Goal: Task Accomplishment & Management: Manage account settings

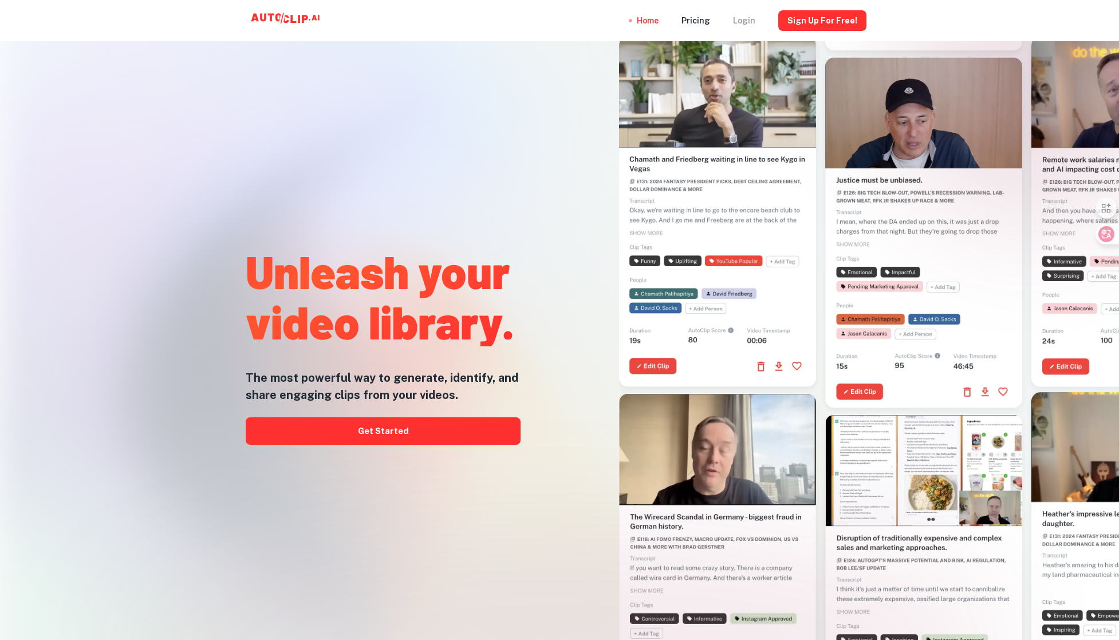
click at [749, 20] on div "Login" at bounding box center [744, 20] width 22 height 41
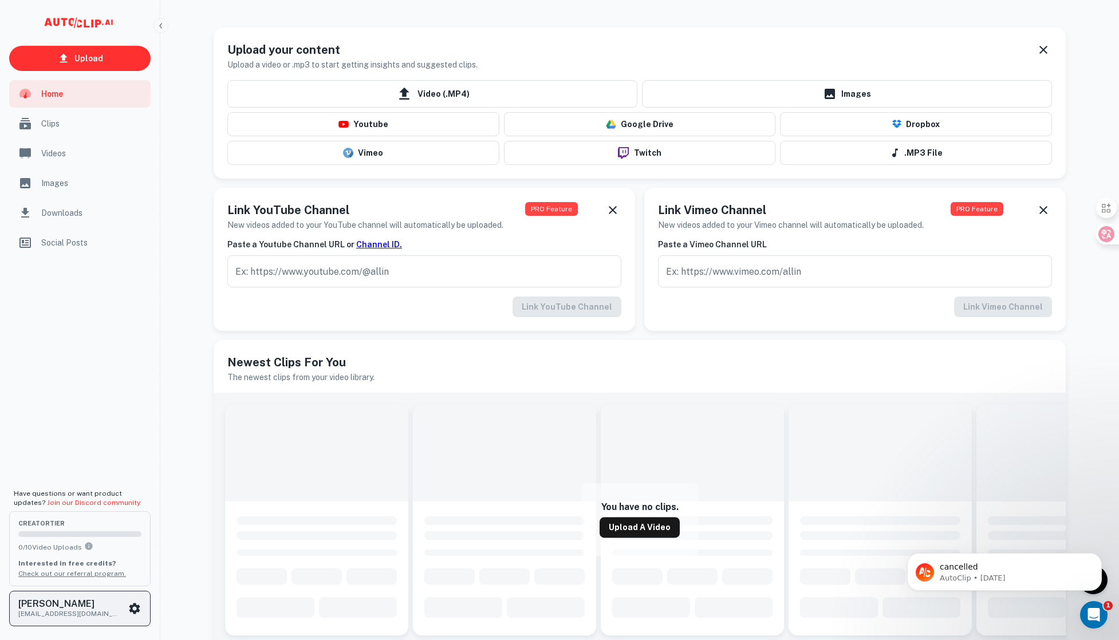
click at [122, 614] on div "[PERSON_NAME] [PERSON_NAME][EMAIL_ADDRESS][DOMAIN_NAME]" at bounding box center [72, 608] width 109 height 21
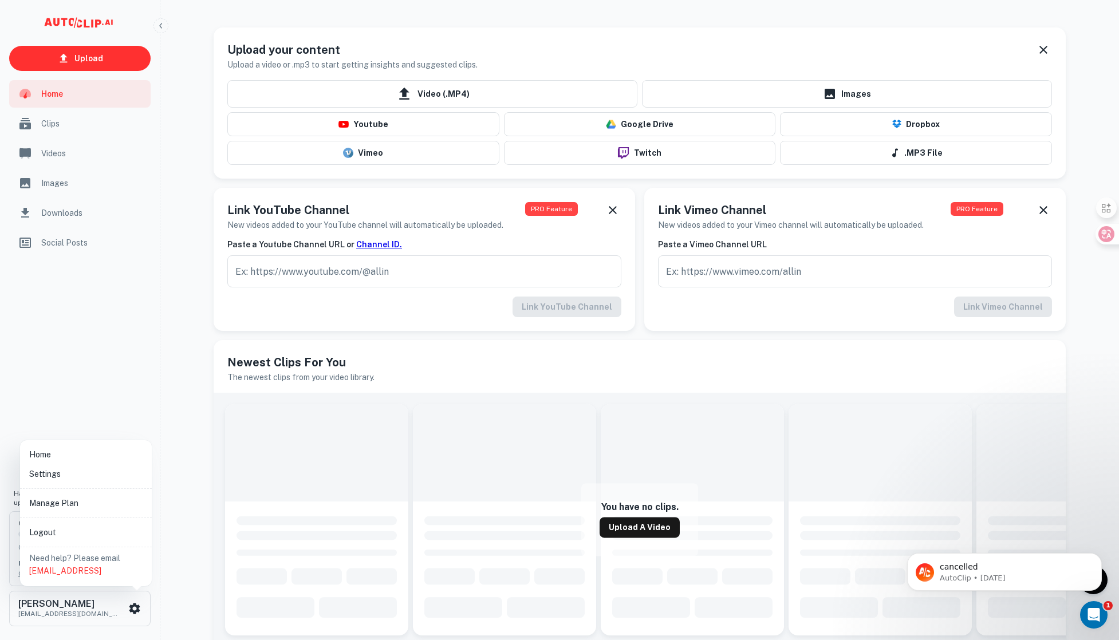
click at [70, 497] on li "Manage Plan" at bounding box center [86, 502] width 123 height 19
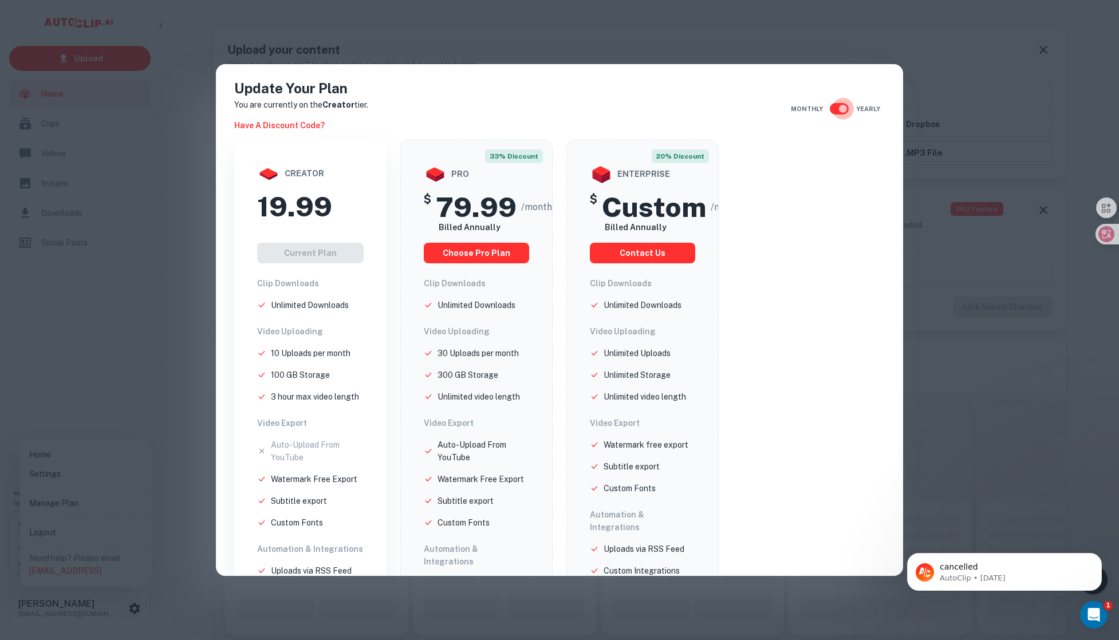
click at [836, 109] on input "checkbox" at bounding box center [842, 109] width 65 height 22
checkbox input "false"
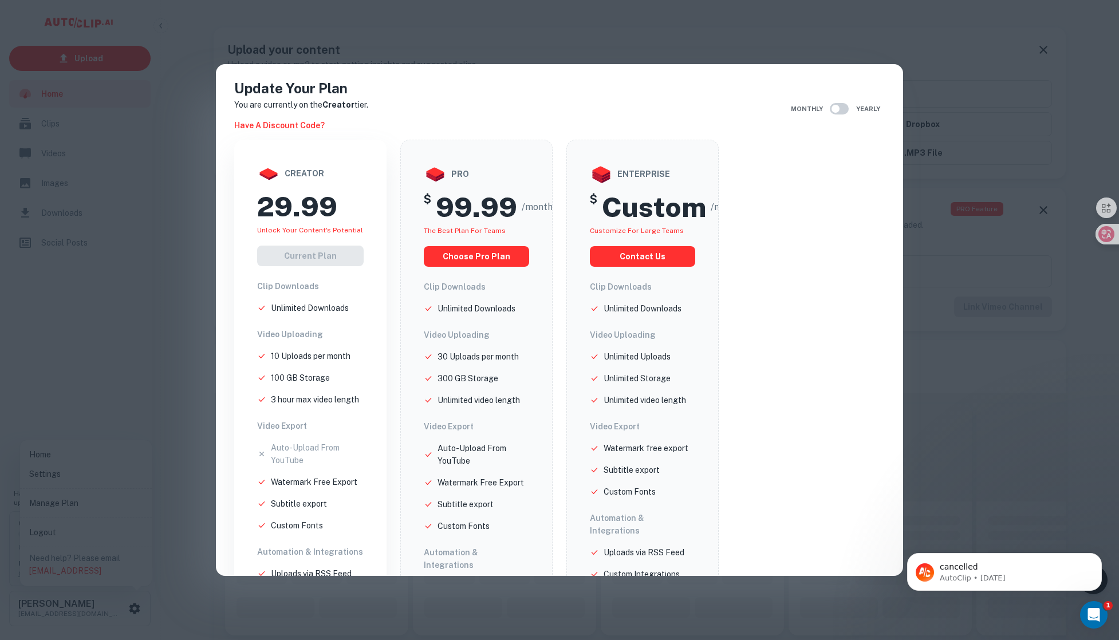
click at [945, 358] on div "Update Your Plan You are currently on the Creator tier. Have a discount code? M…" at bounding box center [559, 320] width 1119 height 640
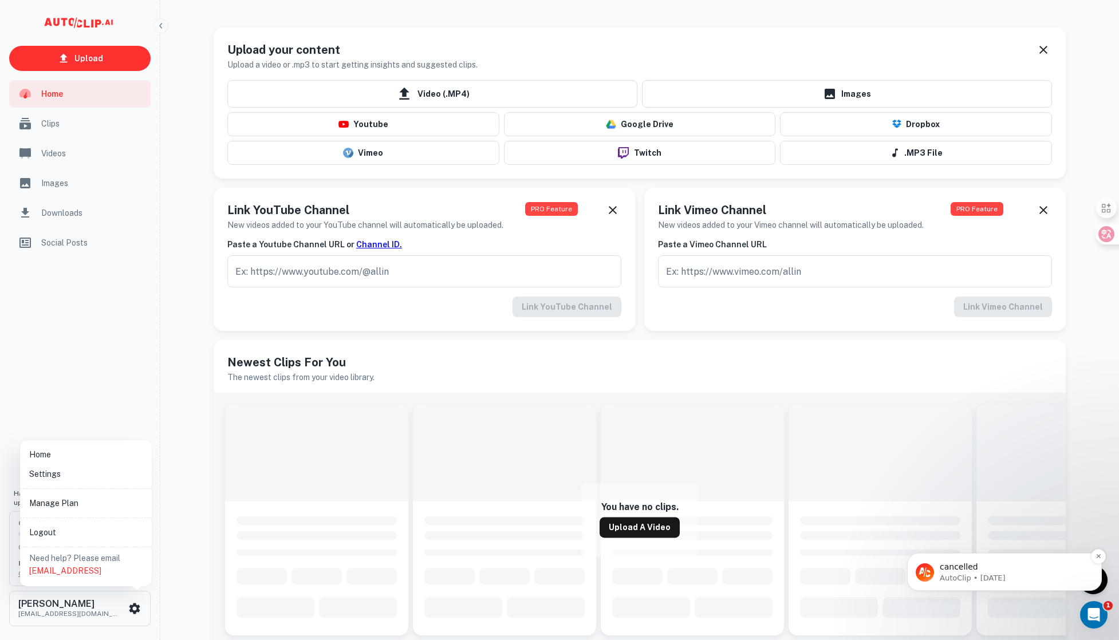
click at [998, 579] on p "AutoClip • [DATE]" at bounding box center [1013, 578] width 148 height 10
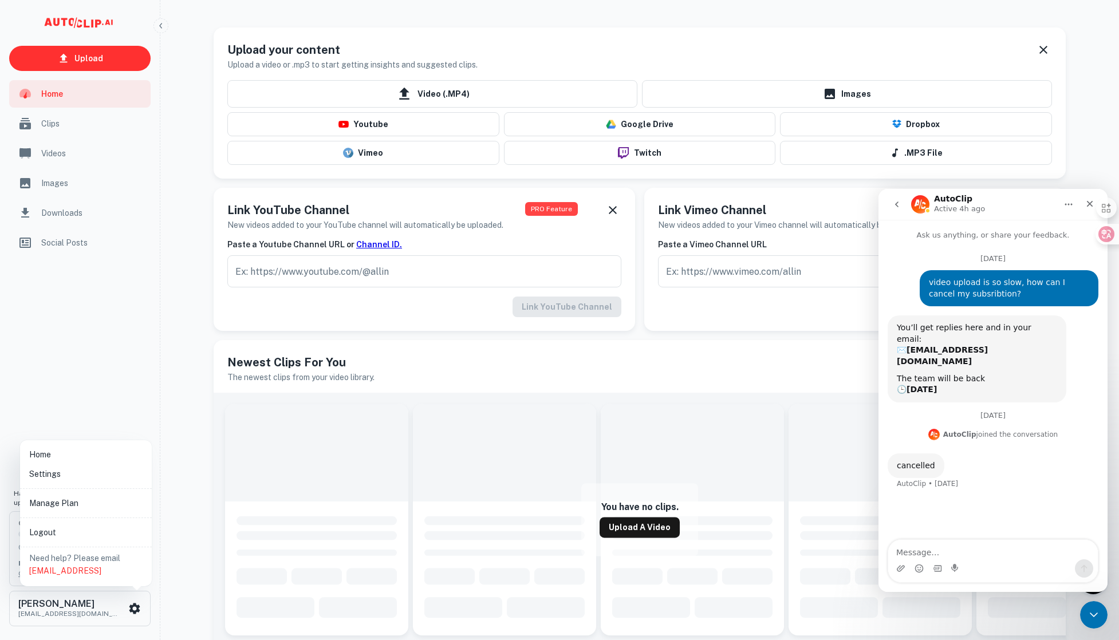
scroll to position [2, 0]
click at [961, 555] on textarea "Message…" at bounding box center [993, 549] width 210 height 19
type textarea "i didnt get the replies email."
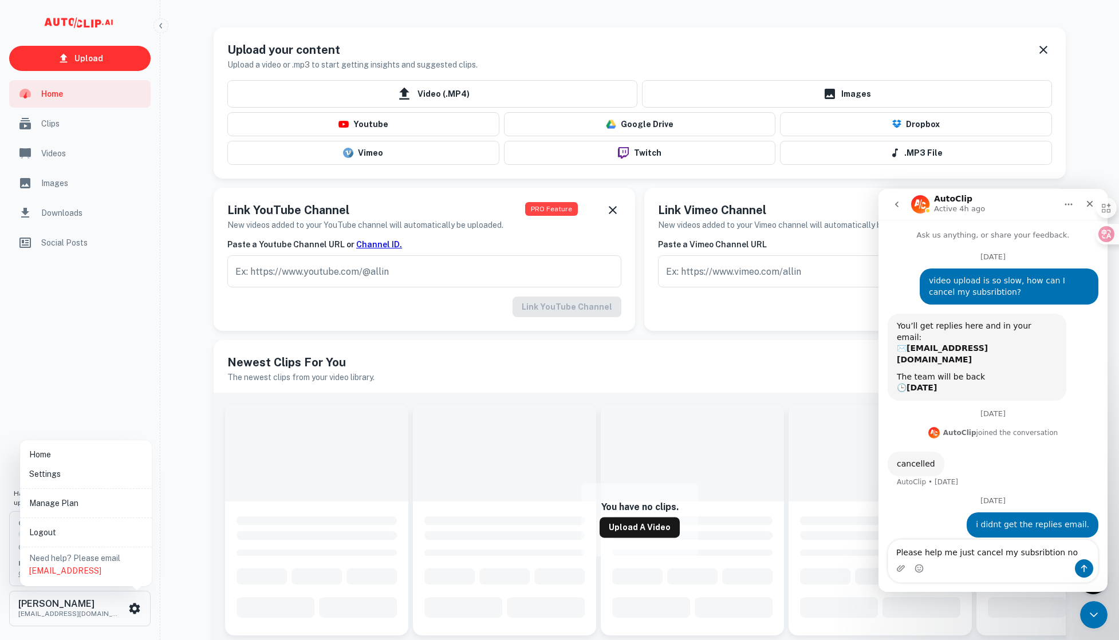
type textarea "Please help me just cancel my subsribtion now"
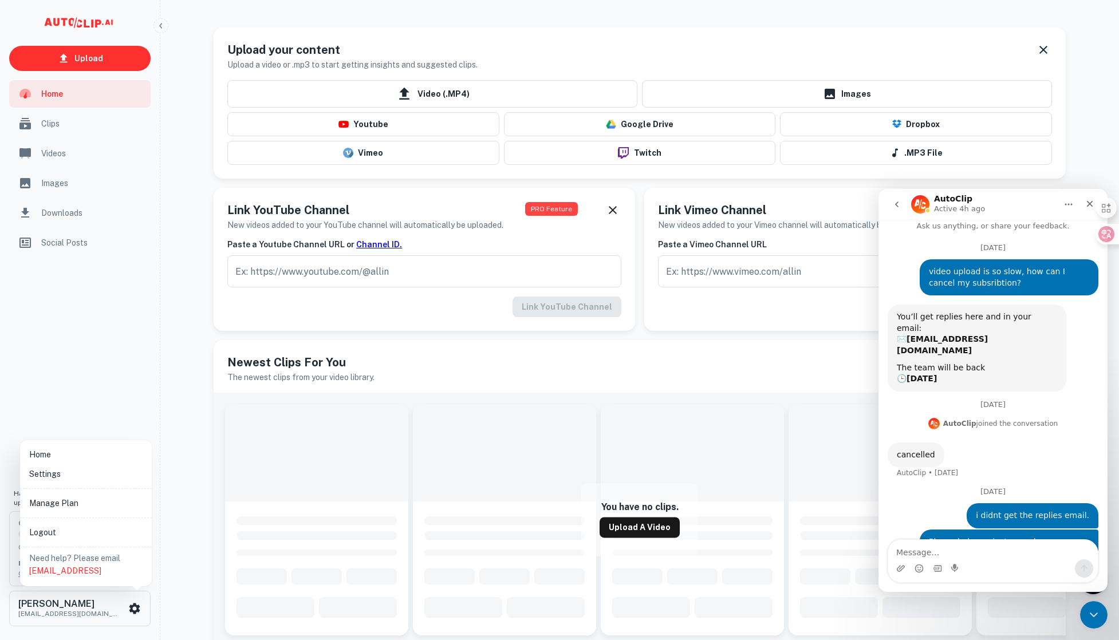
scroll to position [10, 0]
click at [800, 433] on div at bounding box center [559, 320] width 1119 height 640
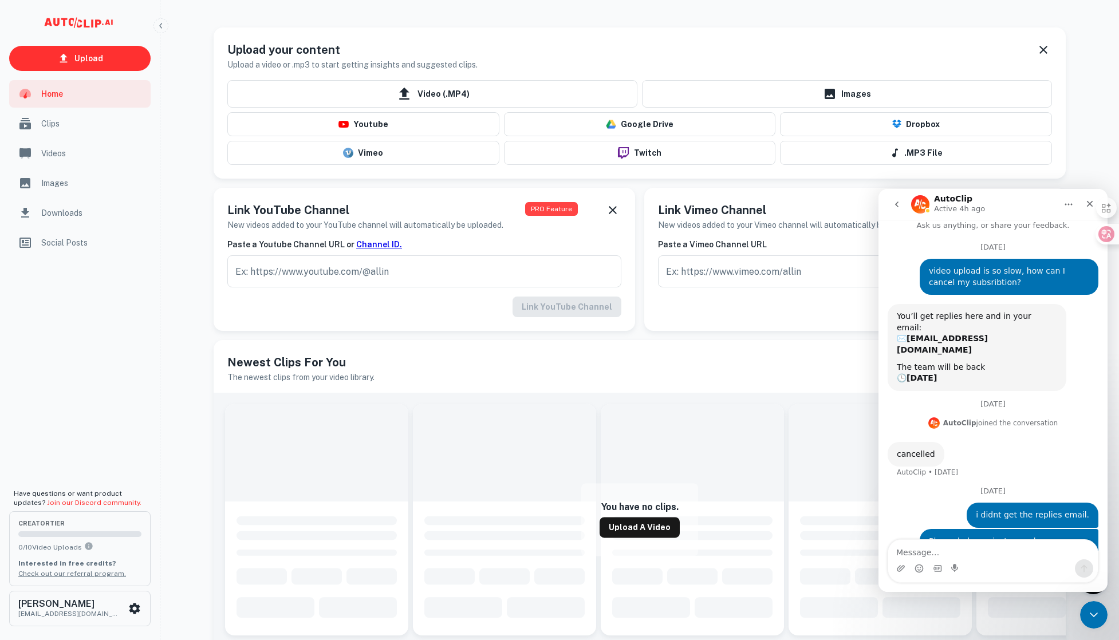
scroll to position [27, 0]
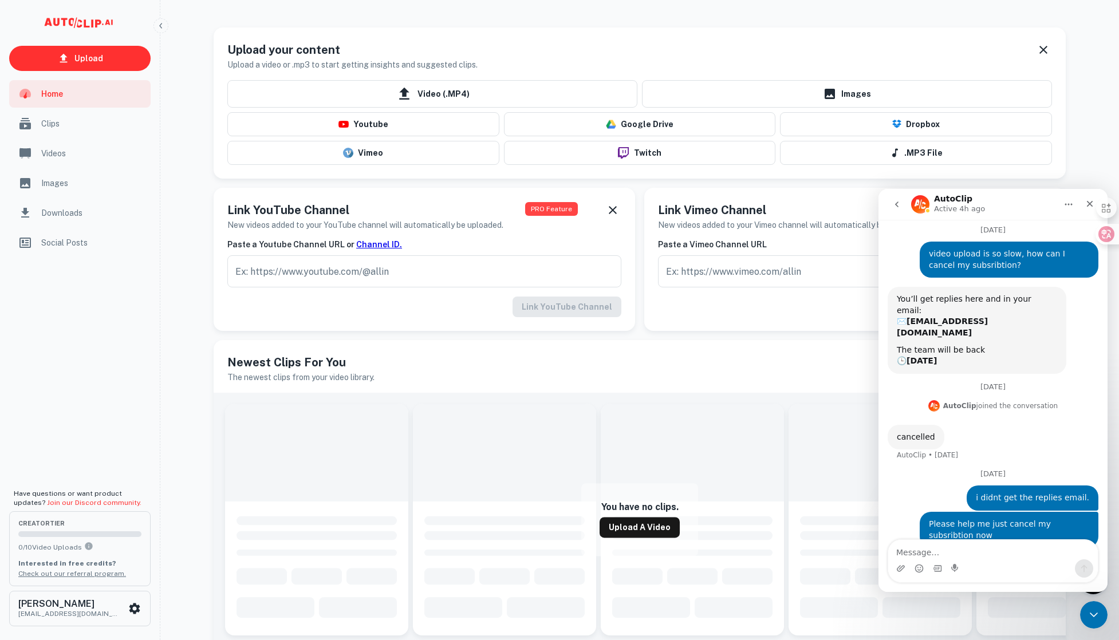
click at [674, 417] on span at bounding box center [692, 452] width 183 height 97
click at [74, 606] on h6 "[PERSON_NAME]" at bounding box center [69, 603] width 103 height 9
click at [62, 476] on li "Settings" at bounding box center [86, 473] width 123 height 19
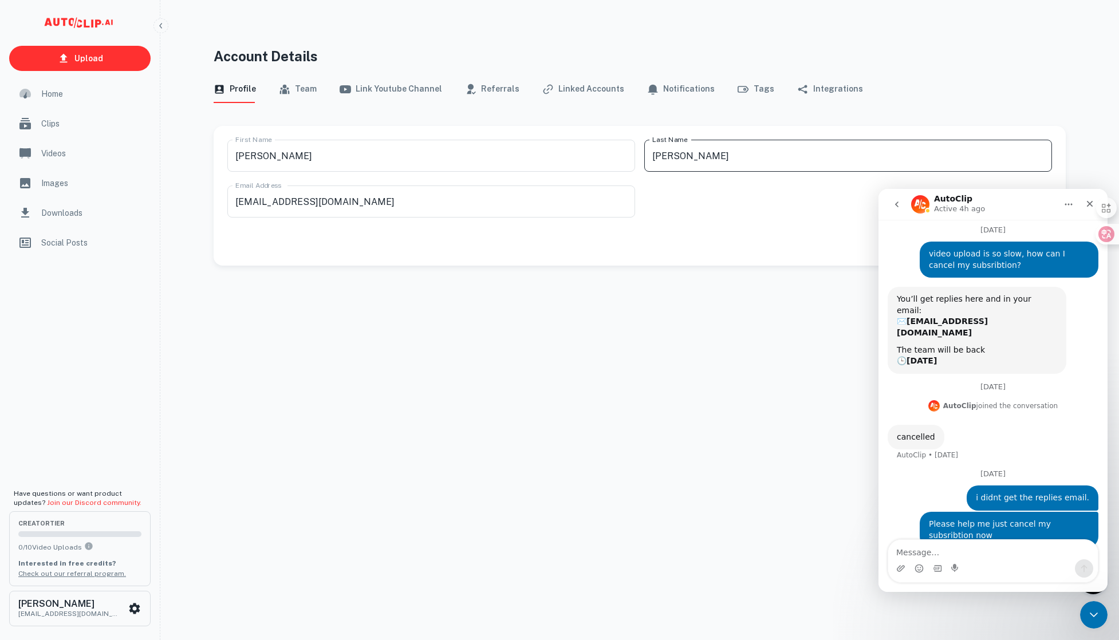
click at [799, 147] on input "[PERSON_NAME]" at bounding box center [848, 156] width 408 height 32
click at [94, 613] on p "[EMAIL_ADDRESS][DOMAIN_NAME]" at bounding box center [69, 614] width 103 height 10
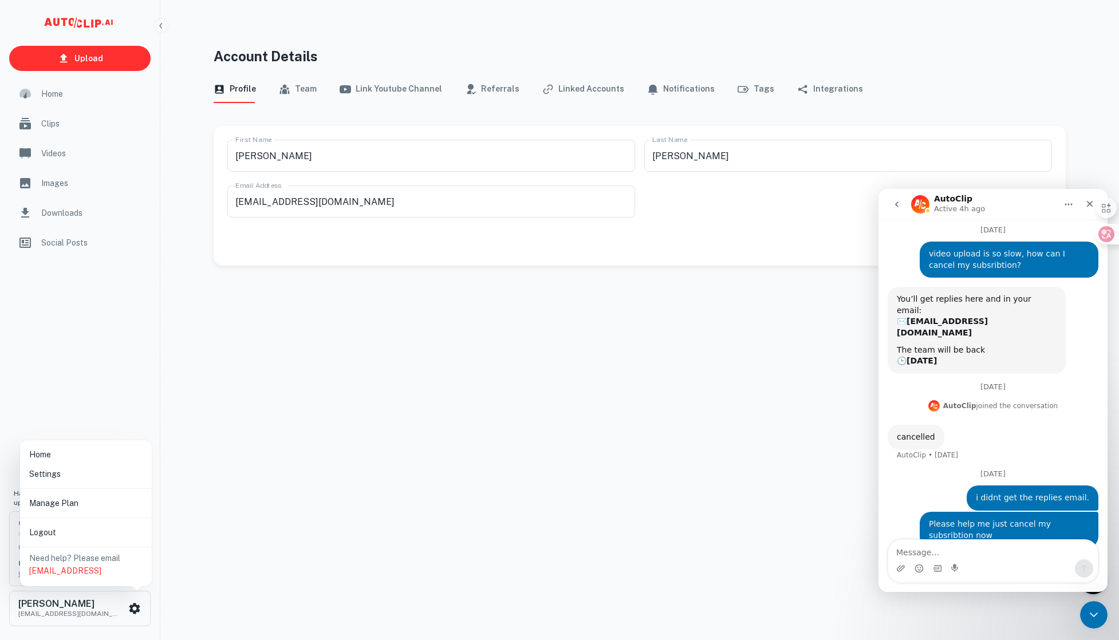
click at [53, 475] on li "Settings" at bounding box center [86, 473] width 123 height 19
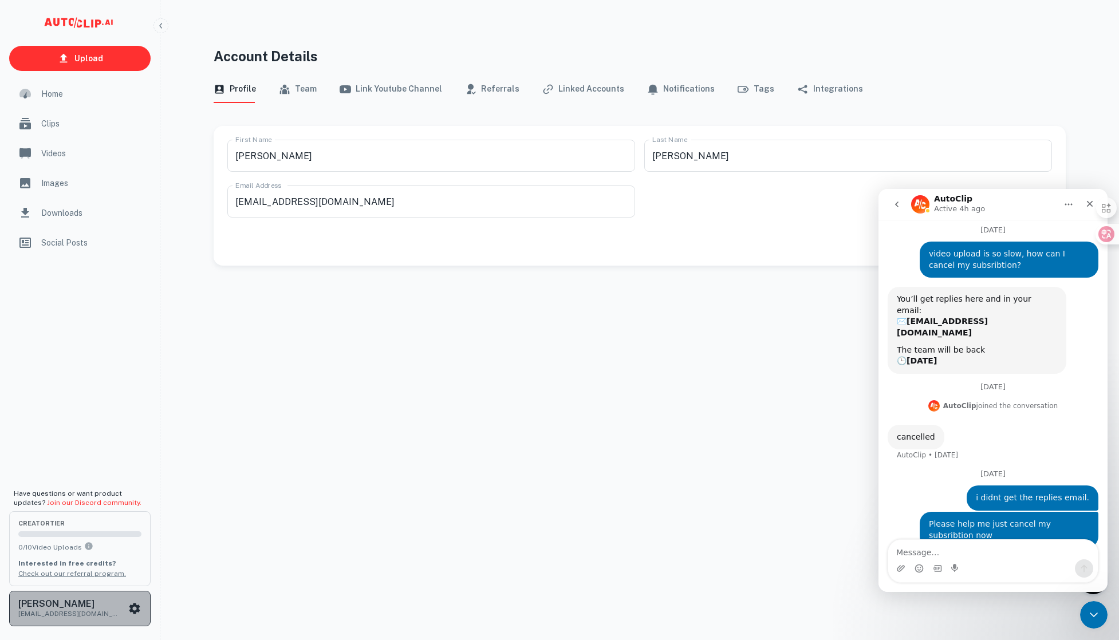
click at [85, 610] on p "[EMAIL_ADDRESS][DOMAIN_NAME]" at bounding box center [69, 614] width 103 height 10
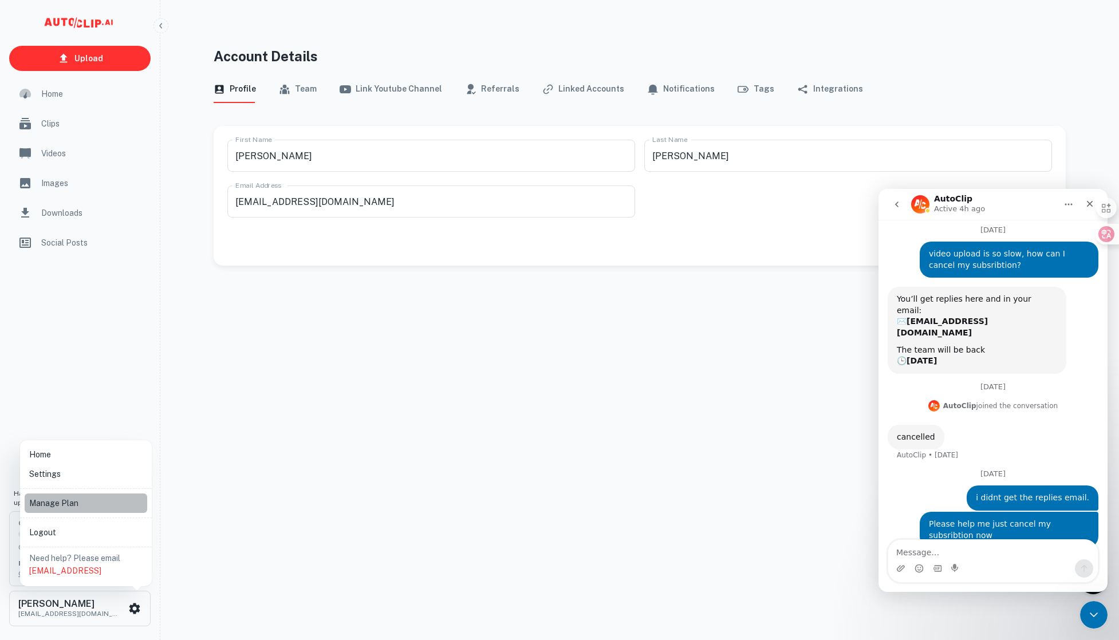
click at [48, 500] on li "Manage Plan" at bounding box center [86, 502] width 123 height 19
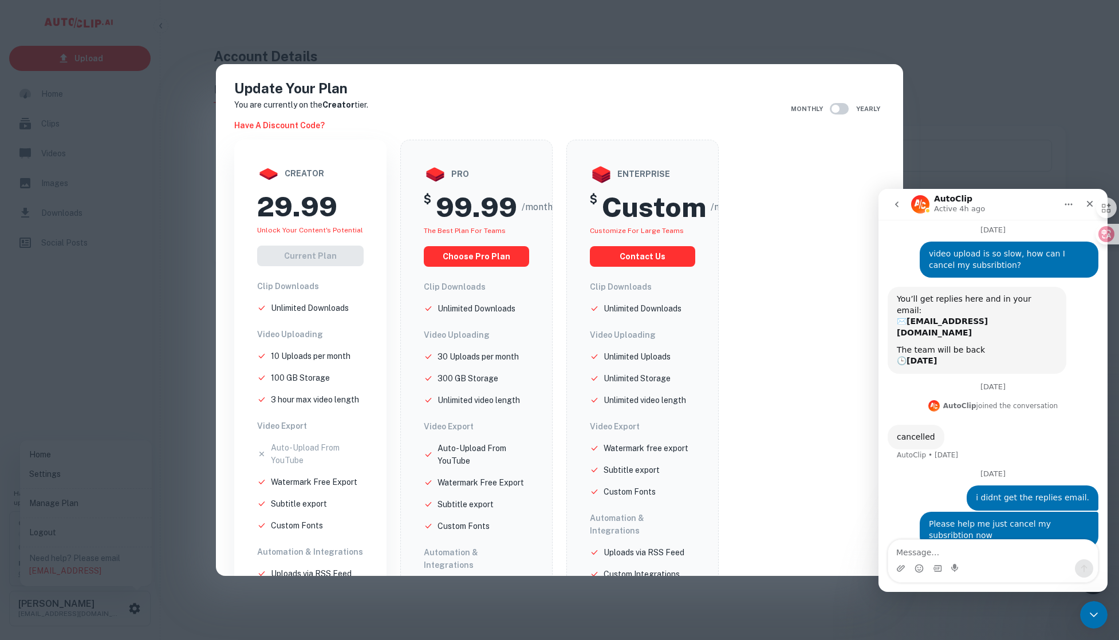
click at [325, 102] on strong "Creator" at bounding box center [338, 104] width 32 height 9
click at [946, 74] on div "Update Your Plan You are currently on the Creator tier. Have a discount code? M…" at bounding box center [559, 320] width 1119 height 640
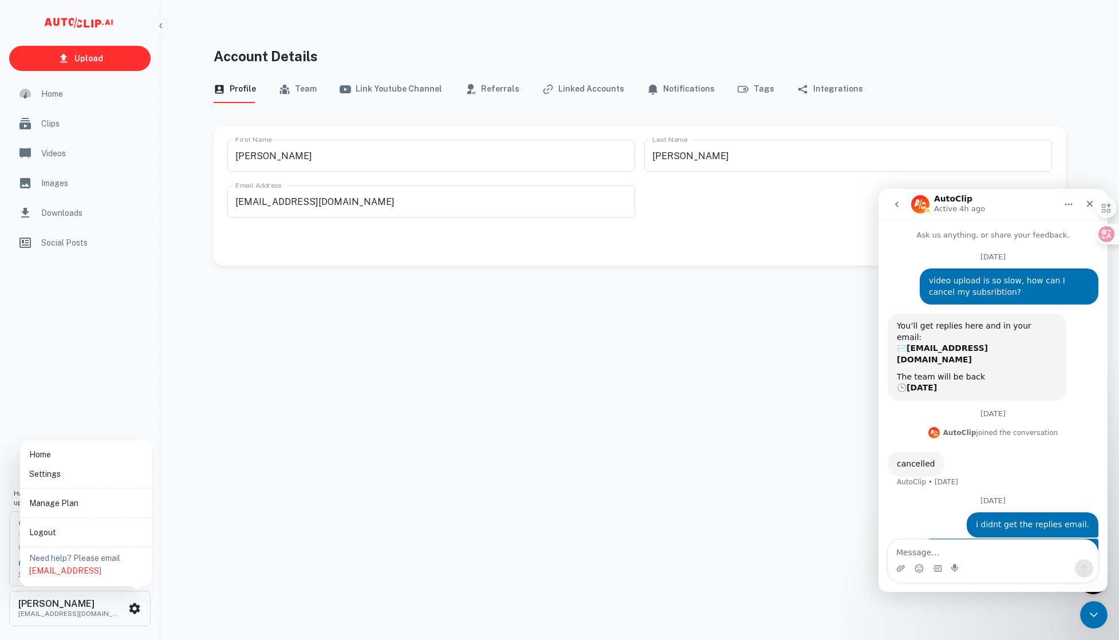
scroll to position [27, 0]
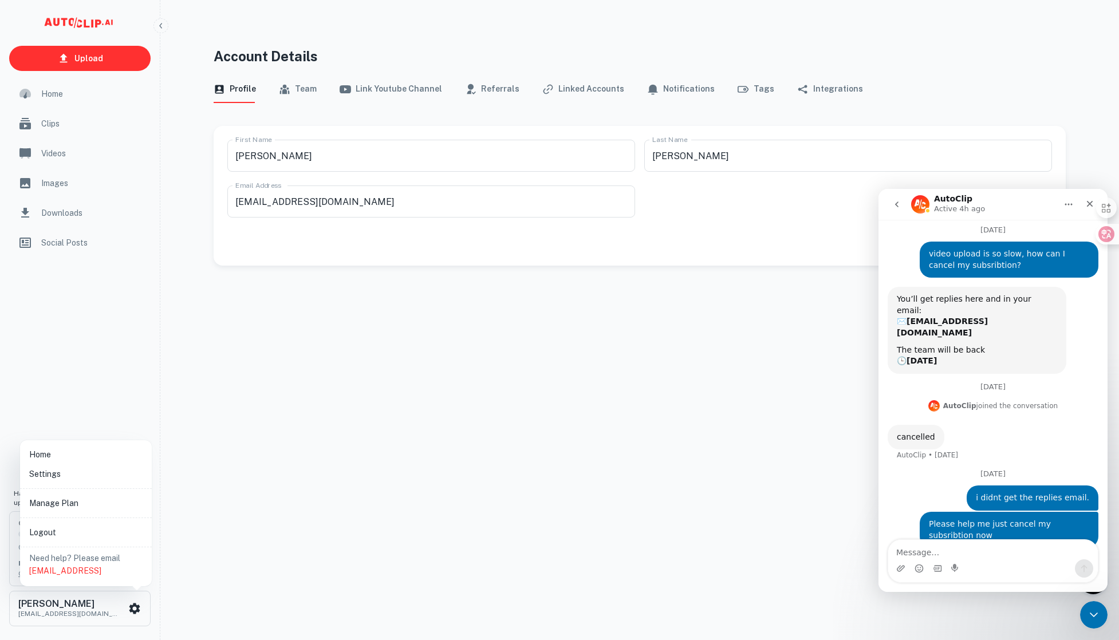
click at [9, 577] on div at bounding box center [559, 320] width 1119 height 640
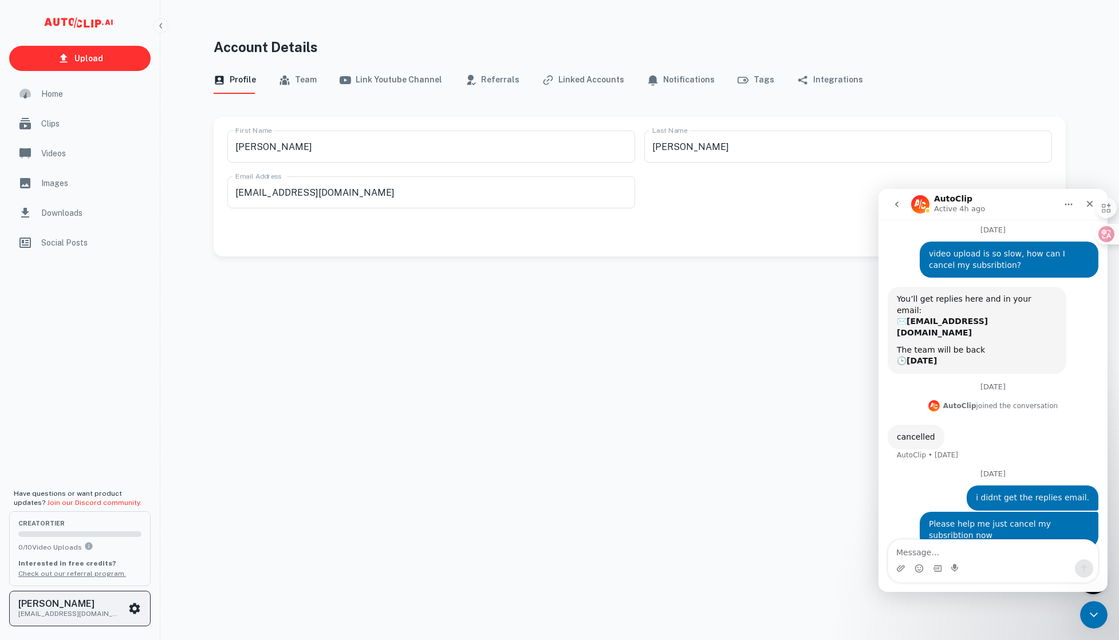
click at [131, 606] on icon "scrollable content" at bounding box center [134, 608] width 11 height 11
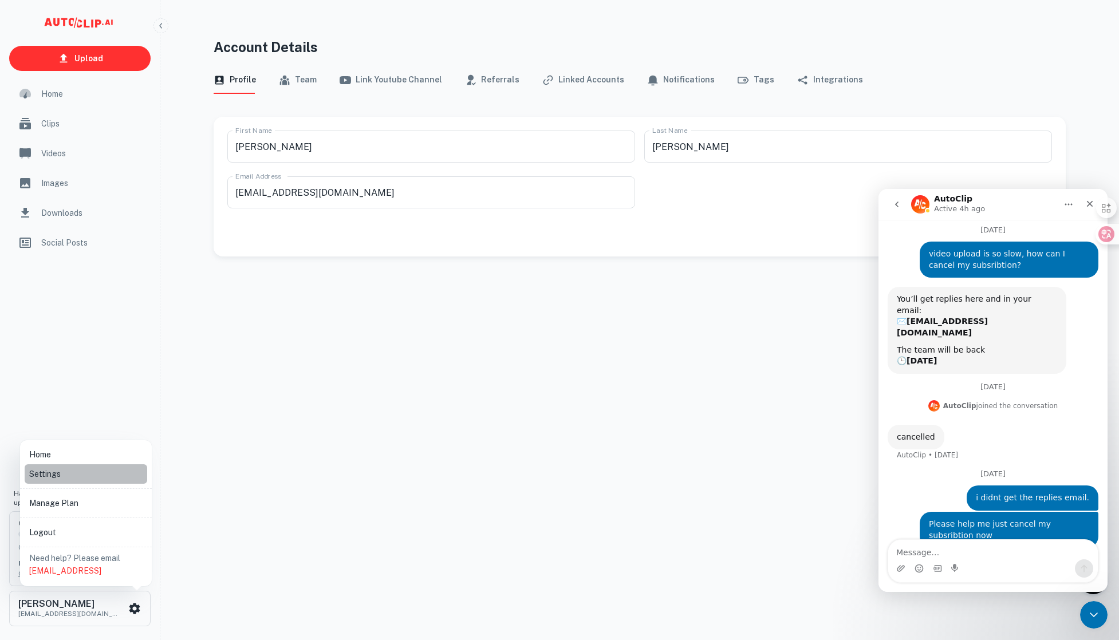
click at [70, 474] on li "Settings" at bounding box center [86, 473] width 123 height 19
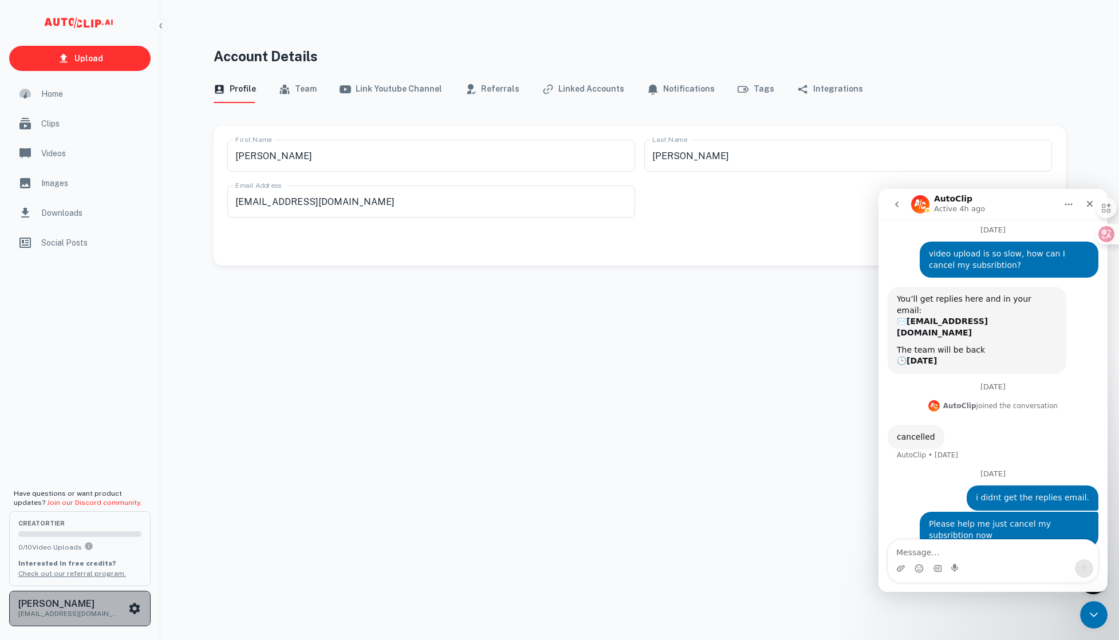
click at [139, 607] on icon "scrollable content" at bounding box center [134, 608] width 11 height 11
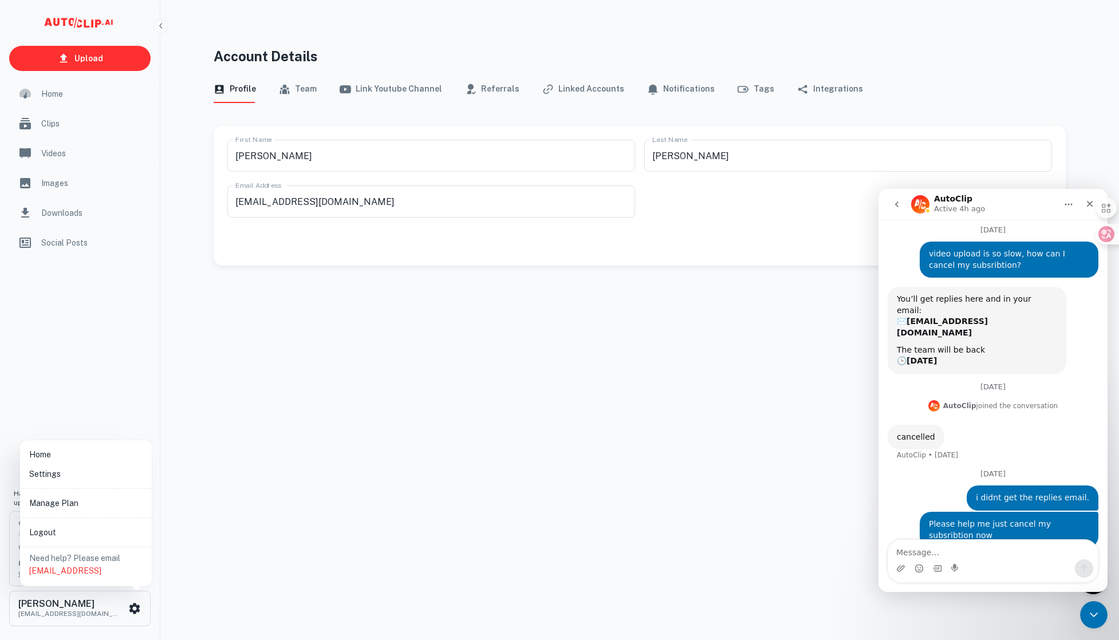
click at [103, 510] on li "Manage Plan" at bounding box center [86, 502] width 123 height 19
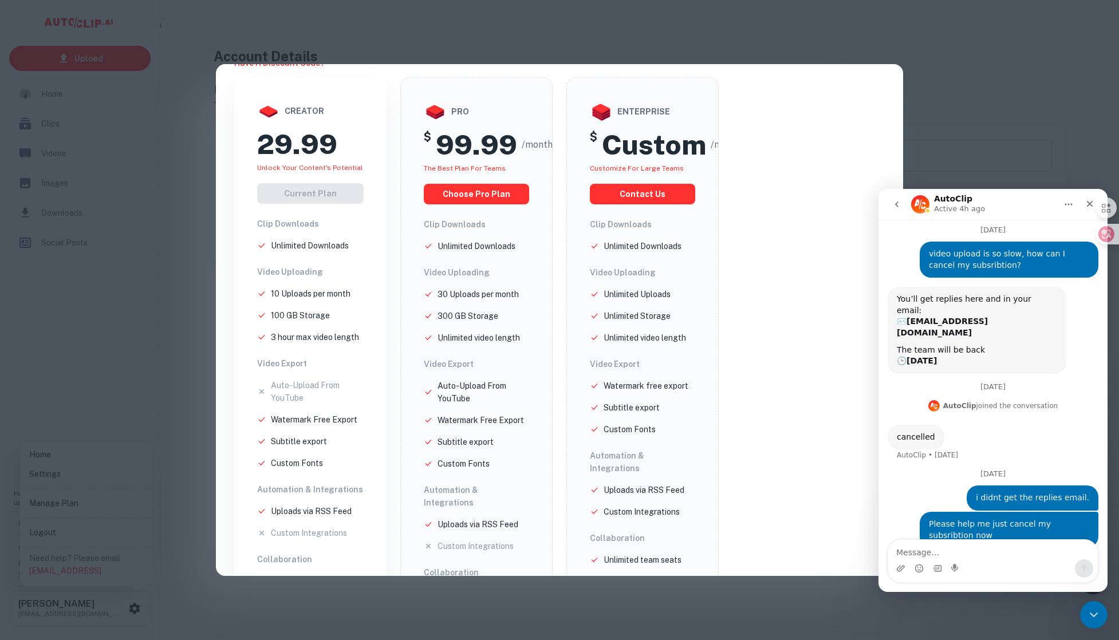
scroll to position [116, 0]
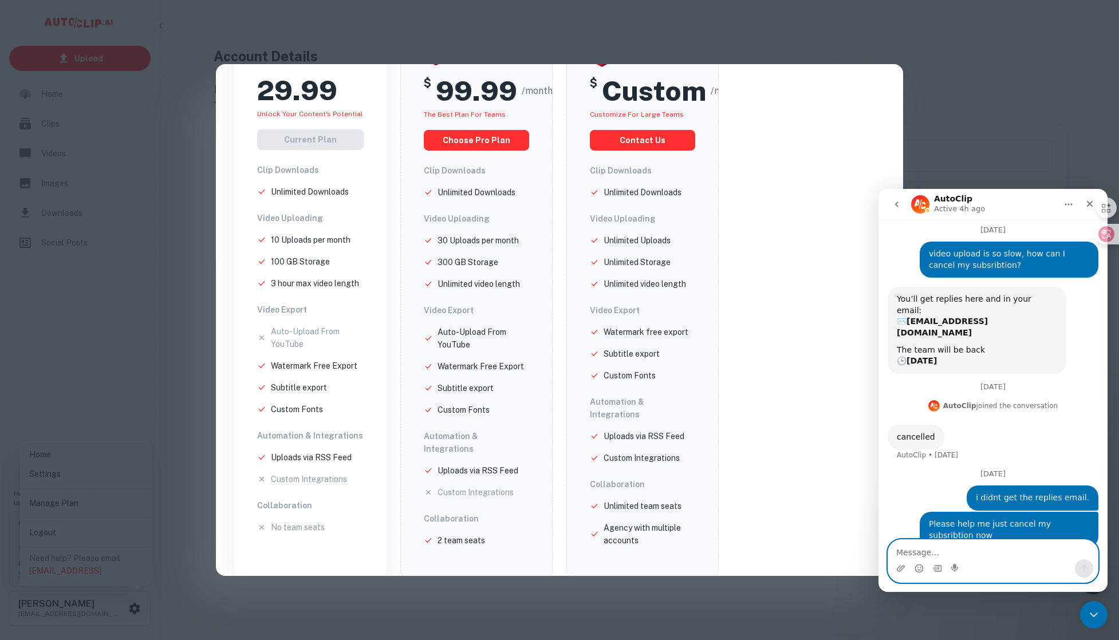
click at [983, 544] on textarea "Message…" at bounding box center [993, 549] width 210 height 19
click at [981, 547] on textarea "Message…" at bounding box center [993, 549] width 210 height 19
click at [1026, 86] on div "Update Your Plan You are currently on the Creator tier. Have a discount code? M…" at bounding box center [559, 320] width 1119 height 640
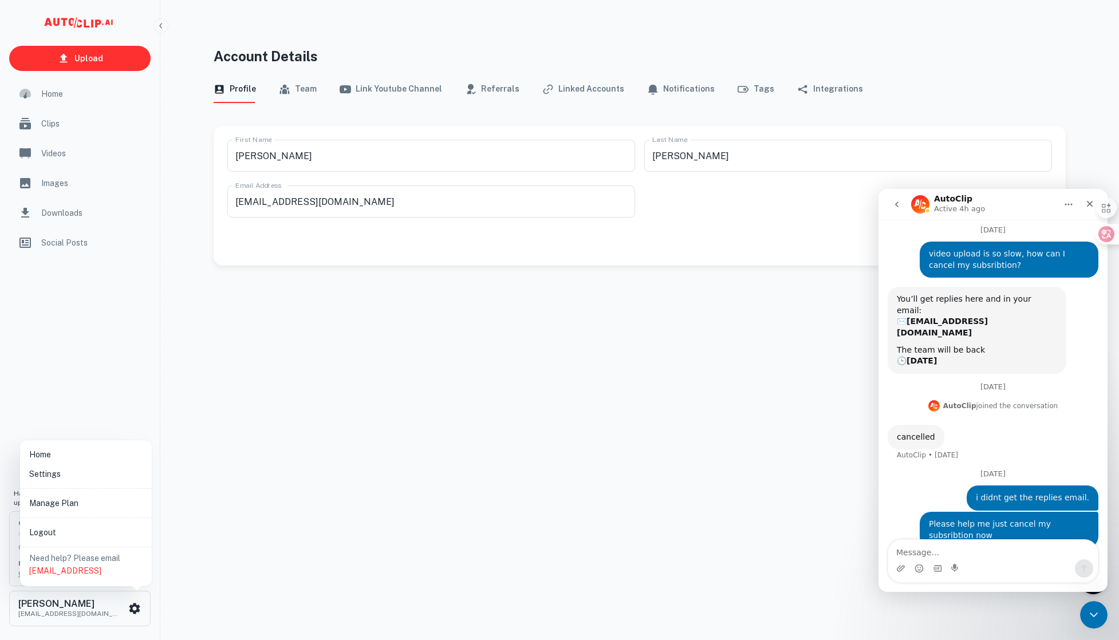
click at [567, 468] on div at bounding box center [559, 320] width 1119 height 640
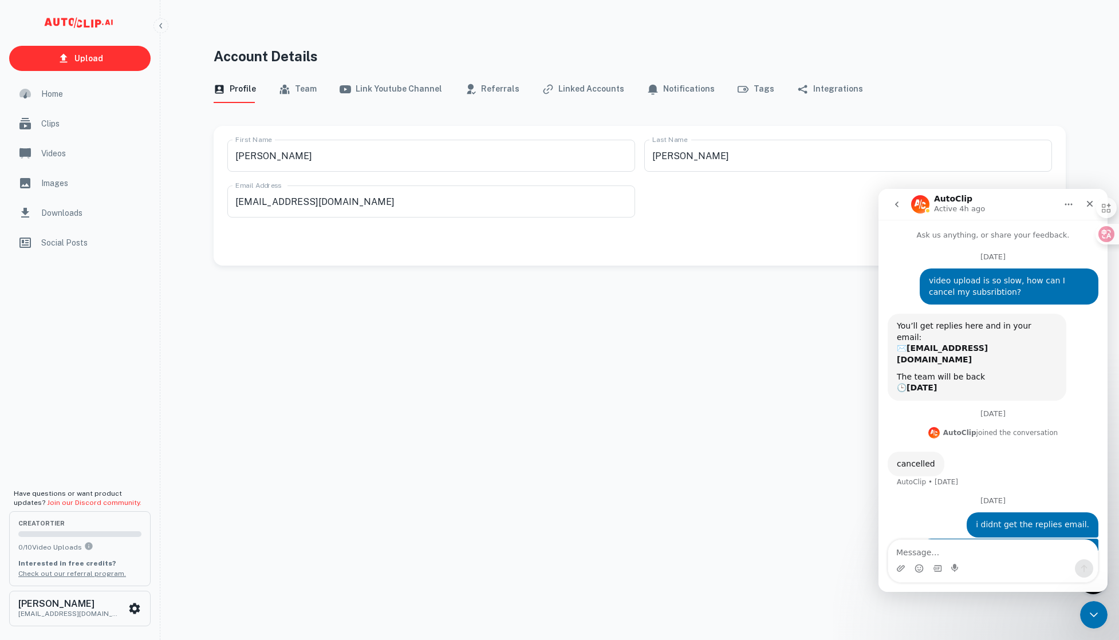
scroll to position [27, 0]
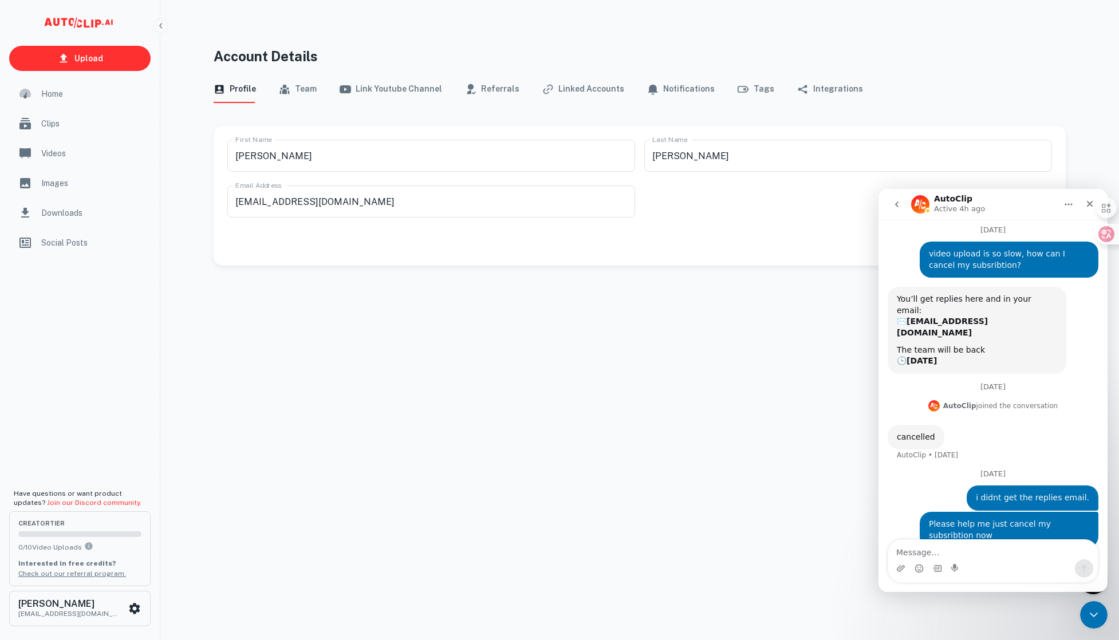
click at [386, 516] on div "Account Details Profile Team Link Youtube Channel Referrals Linked Accounts Not…" at bounding box center [639, 347] width 879 height 603
click at [110, 25] on icon "scrollable content" at bounding box center [80, 25] width 114 height 23
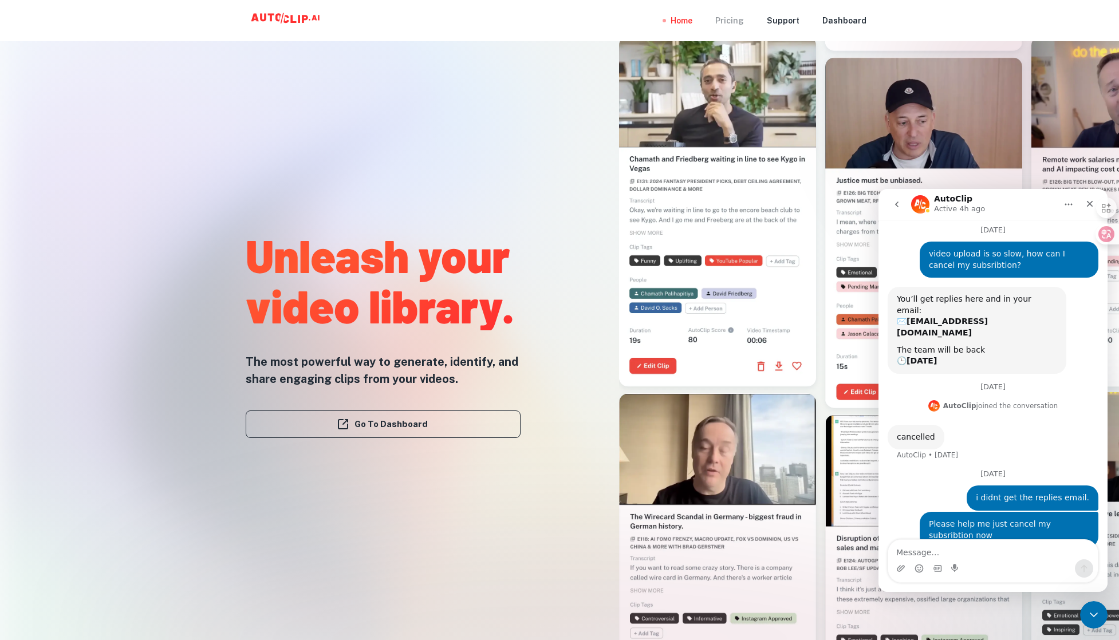
click at [731, 20] on div "Pricing" at bounding box center [729, 20] width 29 height 41
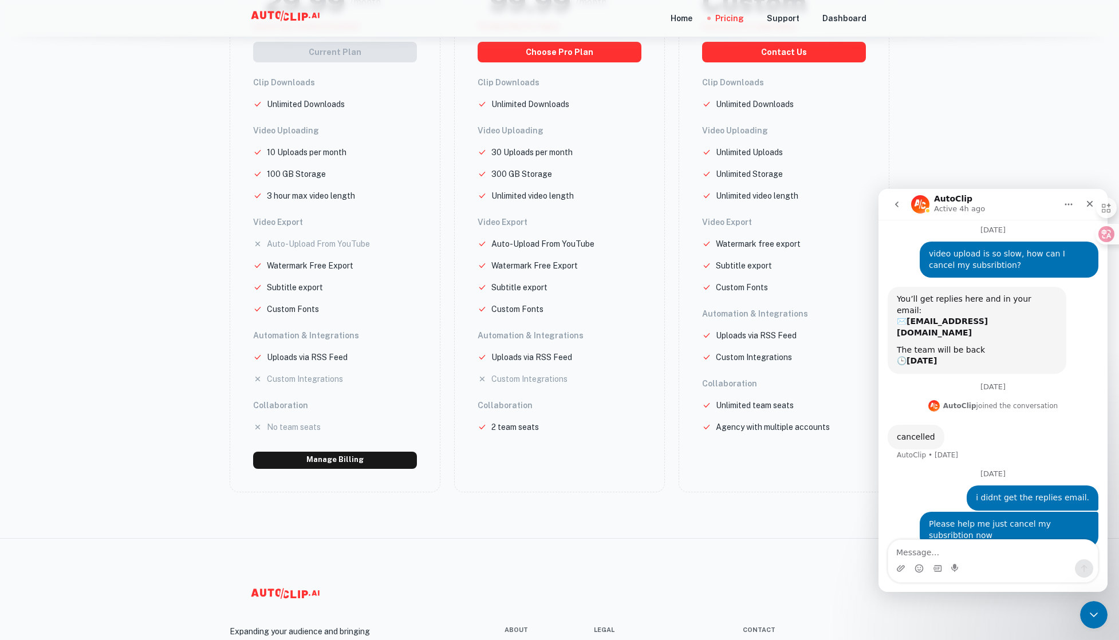
scroll to position [382, 0]
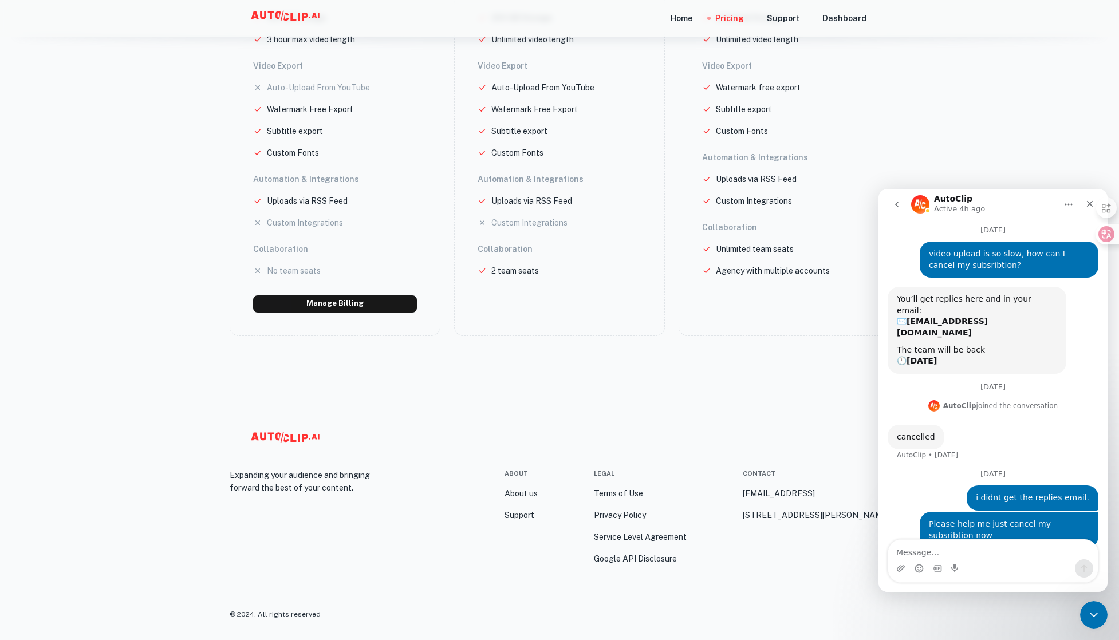
click at [578, 421] on div "Expanding your audience and bringing forward the best of your content. About Ab…" at bounding box center [559, 511] width 687 height 259
click at [743, 477] on div "Contact" at bounding box center [759, 474] width 33 height 10
click at [743, 475] on div "Contact" at bounding box center [759, 474] width 33 height 10
drag, startPoint x: 952, startPoint y: 407, endPoint x: 960, endPoint y: 413, distance: 10.2
click at [952, 425] on div "cancelled AutoClip • [DATE]" at bounding box center [992, 448] width 211 height 46
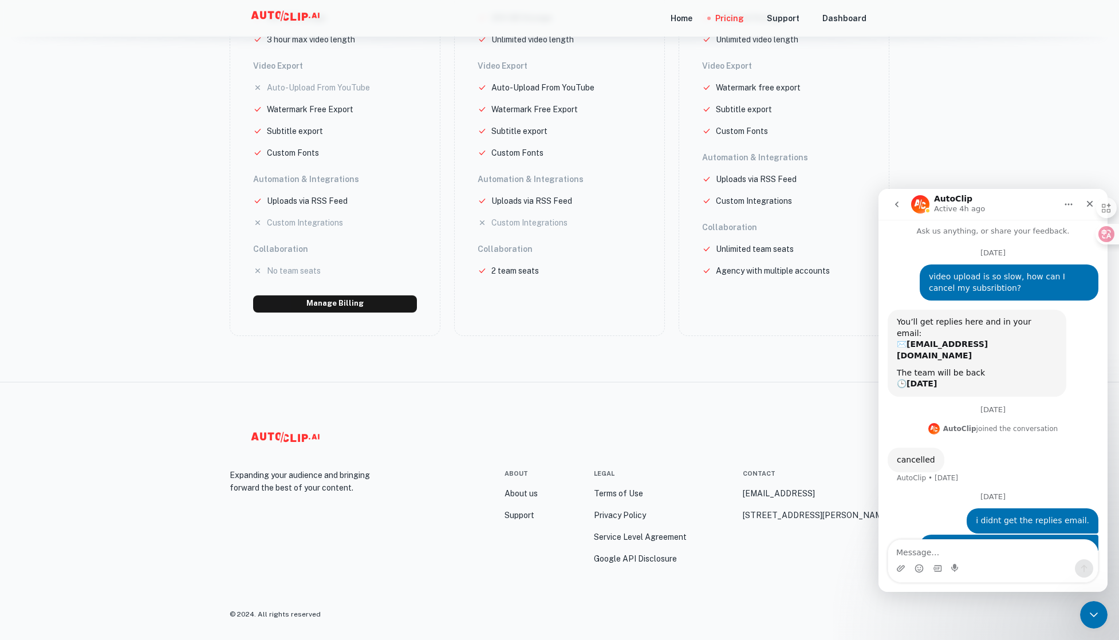
scroll to position [27, 0]
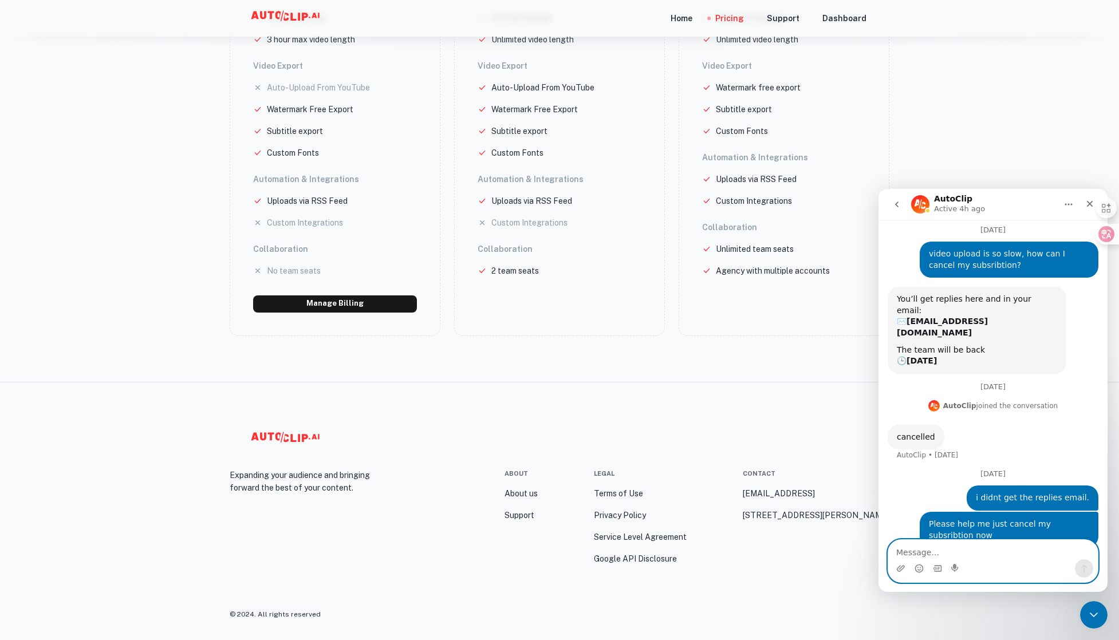
click at [933, 555] on textarea "Message…" at bounding box center [993, 549] width 210 height 19
type textarea "ど"
type textarea "I"
click at [1085, 202] on icon "Close" at bounding box center [1089, 203] width 9 height 9
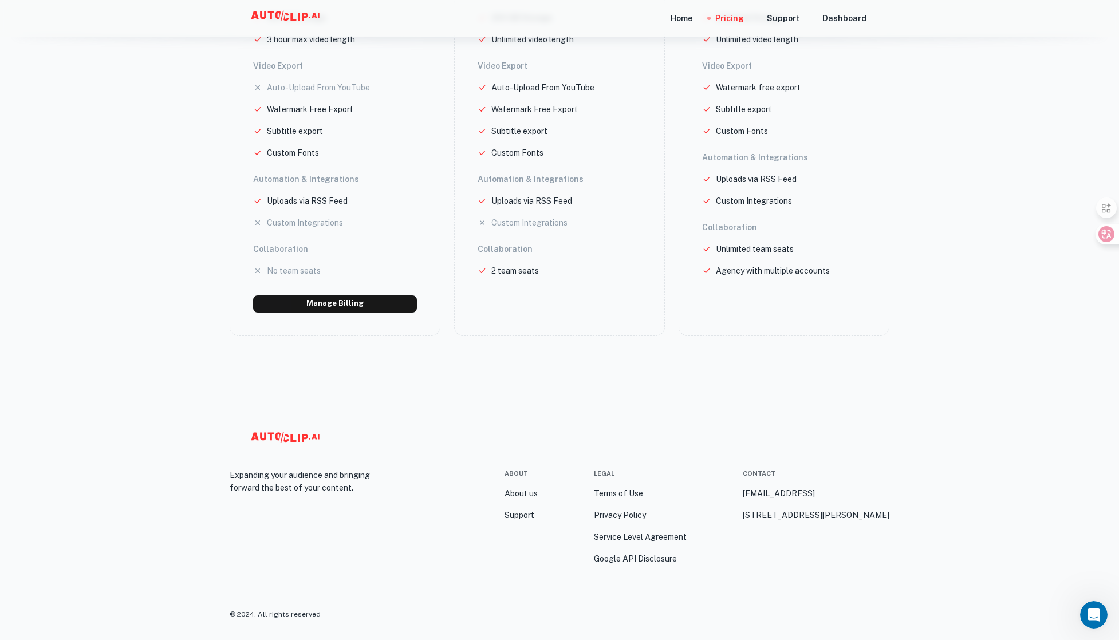
click at [982, 121] on main "Choose a plan Monthly Yearly Have a discount code? creator $ 29.99 /month Unloc…" at bounding box center [559, 4] width 1119 height 755
